Goal: Task Accomplishment & Management: Use online tool/utility

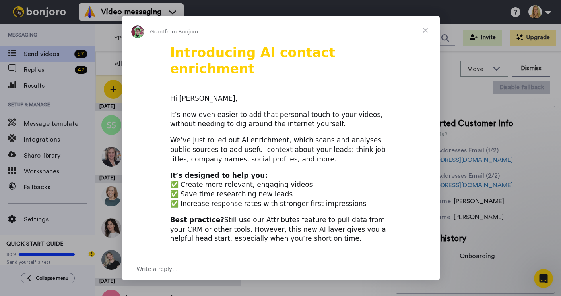
click at [425, 28] on span "Close" at bounding box center [425, 30] width 29 height 29
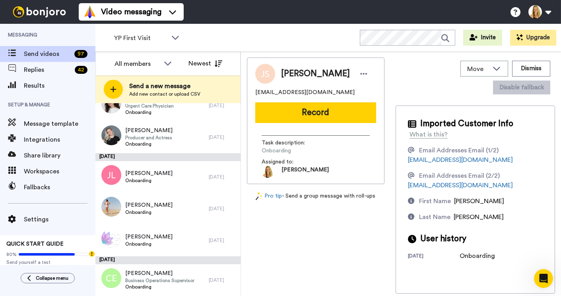
scroll to position [164, 0]
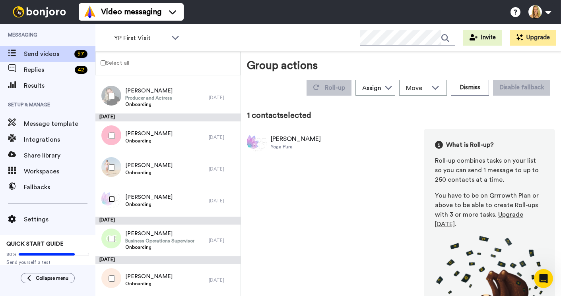
scroll to position [137, 0]
click at [472, 89] on button "Dismiss" at bounding box center [470, 88] width 38 height 16
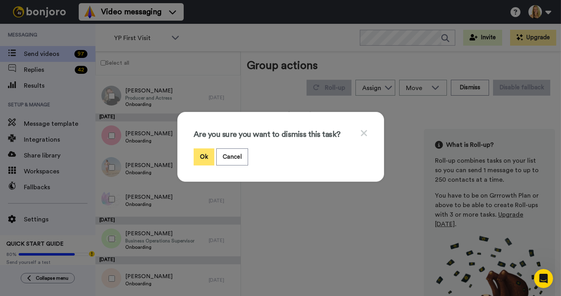
click at [207, 149] on button "Ok" at bounding box center [203, 157] width 21 height 17
